Goal: Task Accomplishment & Management: Manage account settings

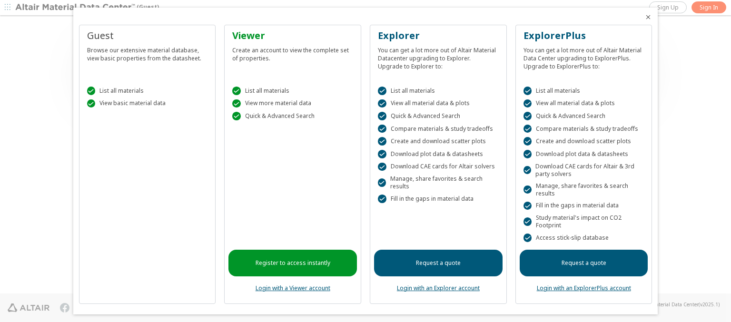
click at [644, 17] on icon "Close" at bounding box center [648, 17] width 8 height 8
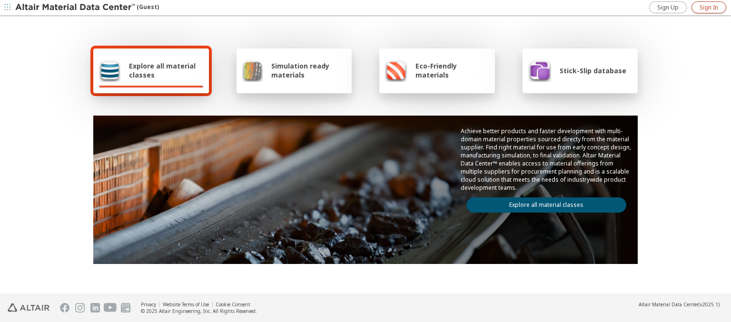
click at [708, 7] on span "Sign In" at bounding box center [708, 8] width 19 height 8
click at [76, 8] on img at bounding box center [75, 8] width 121 height 10
click at [162, 70] on span "Explore all material classes" at bounding box center [166, 70] width 74 height 18
click at [542, 203] on link "Explore all material classes" at bounding box center [546, 204] width 160 height 15
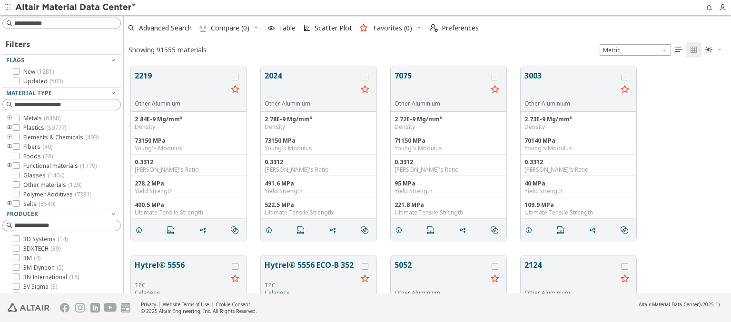
scroll to position [227, 599]
click at [451, 28] on span "Preferences" at bounding box center [459, 28] width 37 height 7
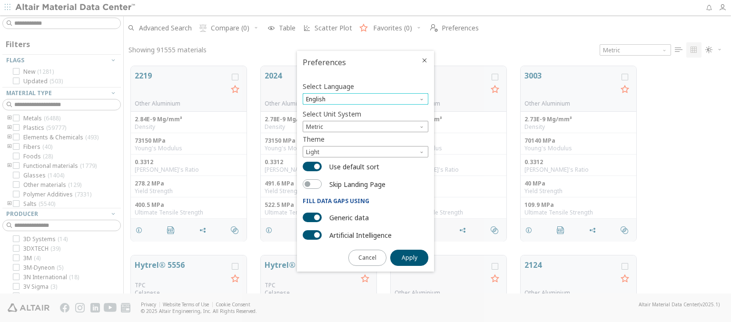
click at [365, 99] on span "English" at bounding box center [365, 98] width 126 height 11
click at [365, 122] on span "Deutsch" at bounding box center [365, 122] width 118 height 7
click at [409, 257] on span "Apply" at bounding box center [409, 258] width 16 height 8
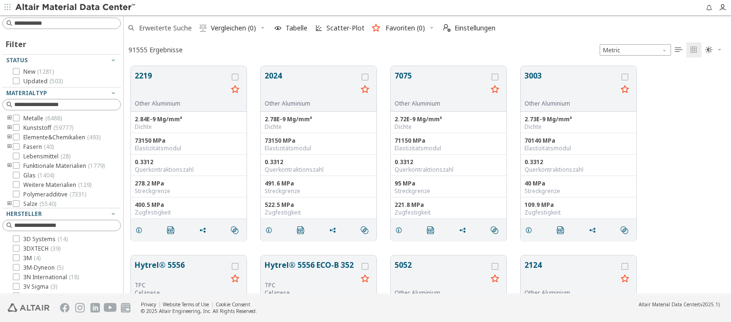
click at [159, 28] on span "Erweiterte Suche" at bounding box center [165, 28] width 53 height 7
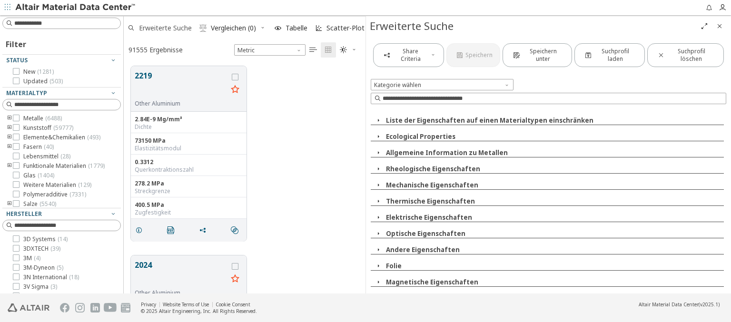
scroll to position [227, 234]
click at [159, 28] on span "Erweiterte Suche" at bounding box center [165, 28] width 53 height 7
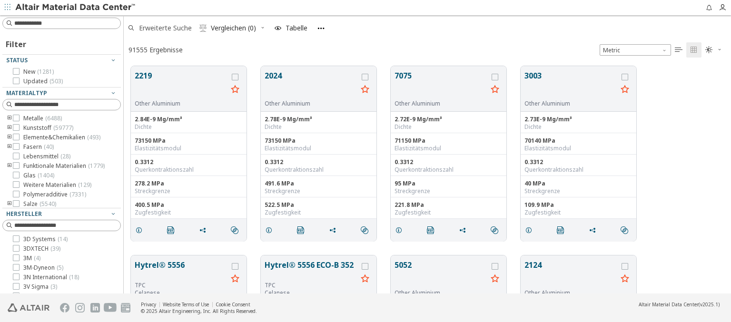
scroll to position [227, 599]
click at [468, 28] on span "Einstellungen" at bounding box center [474, 28] width 41 height 7
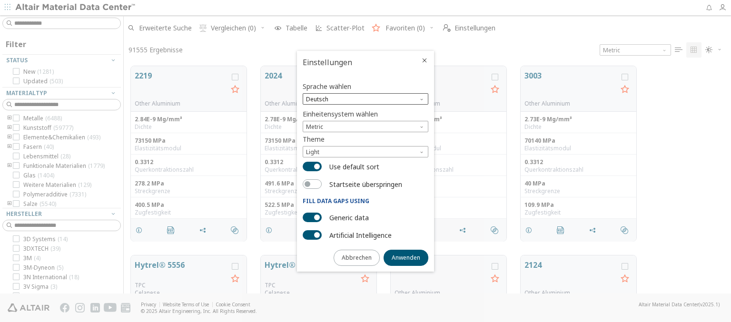
click at [365, 99] on span "Deutsch" at bounding box center [365, 98] width 126 height 11
click at [365, 111] on span "English" at bounding box center [365, 111] width 118 height 7
click at [406, 257] on span "Anwenden" at bounding box center [405, 258] width 29 height 8
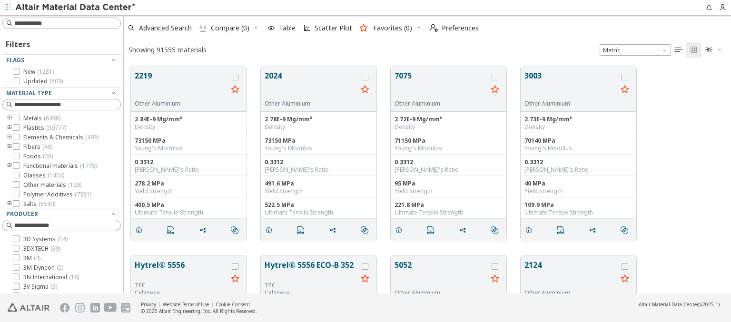
click at [76, 8] on img at bounding box center [75, 8] width 121 height 10
